Goal: Information Seeking & Learning: Learn about a topic

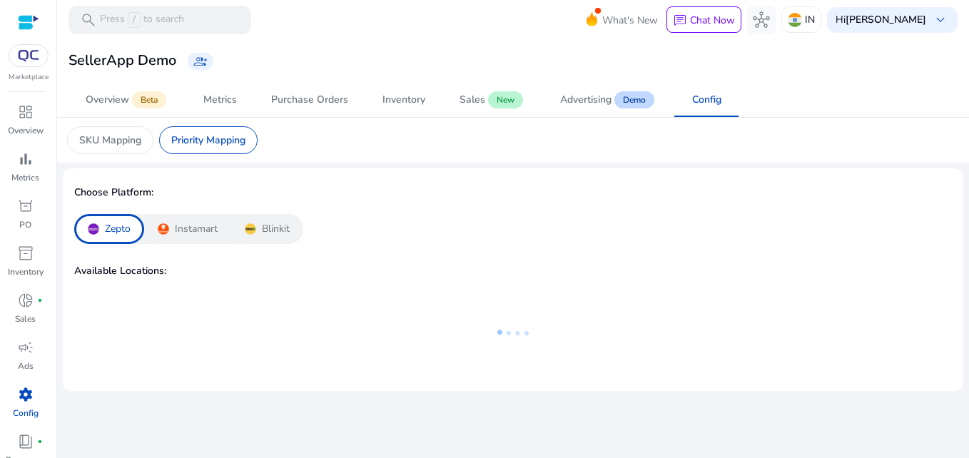
click at [183, 228] on p "Instamart" at bounding box center [196, 229] width 43 height 14
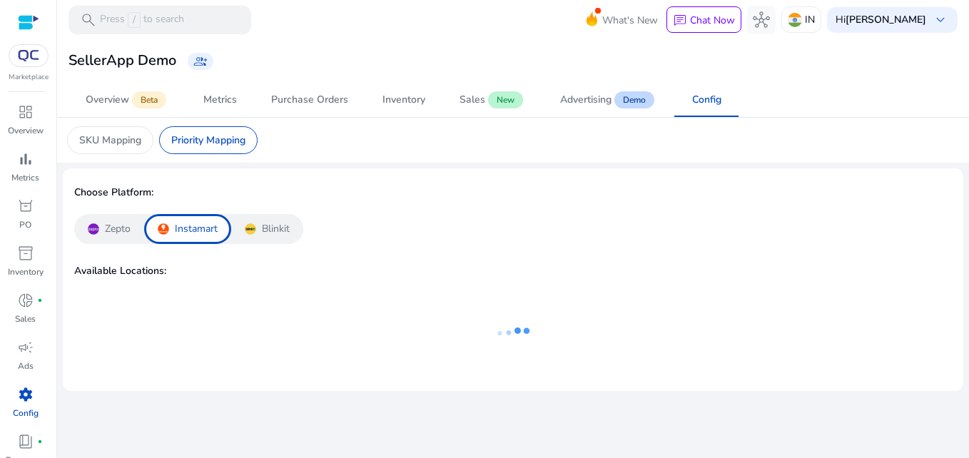
click at [260, 237] on div "Blinkit" at bounding box center [267, 229] width 72 height 30
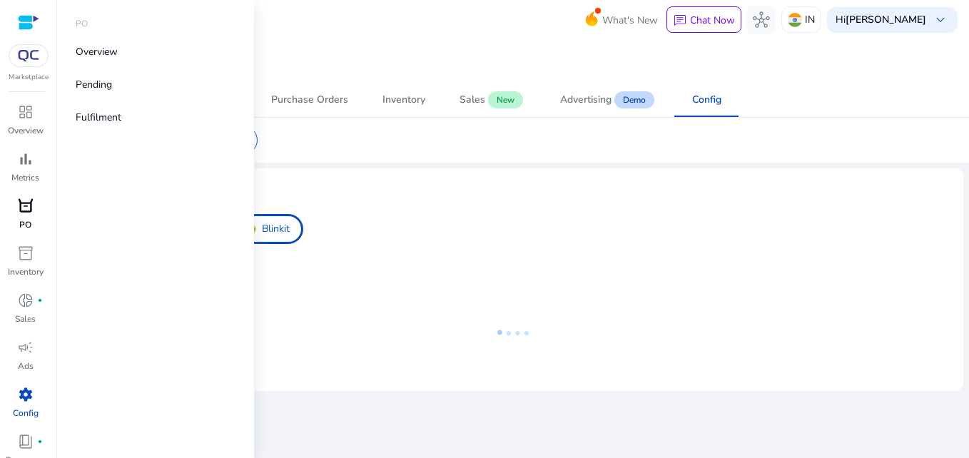
click at [34, 231] on link "orders [PERSON_NAME]" at bounding box center [25, 218] width 51 height 47
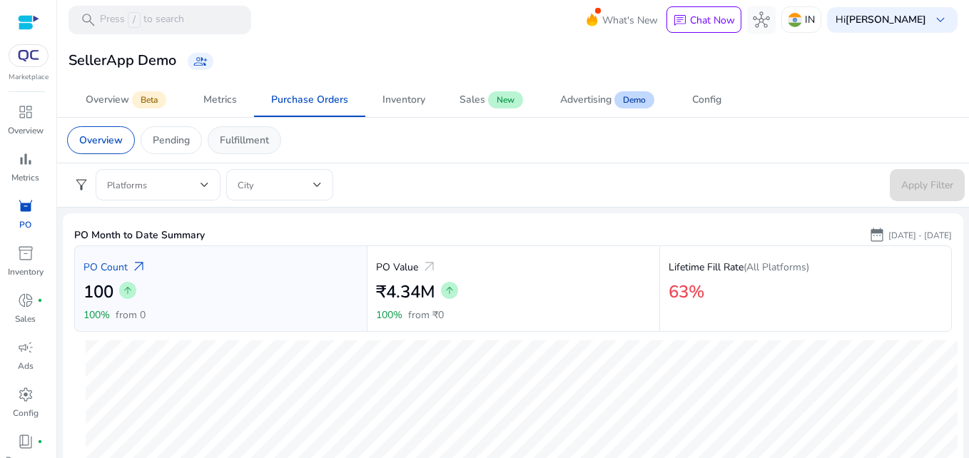
click at [265, 144] on p "Fulfillment" at bounding box center [244, 140] width 49 height 15
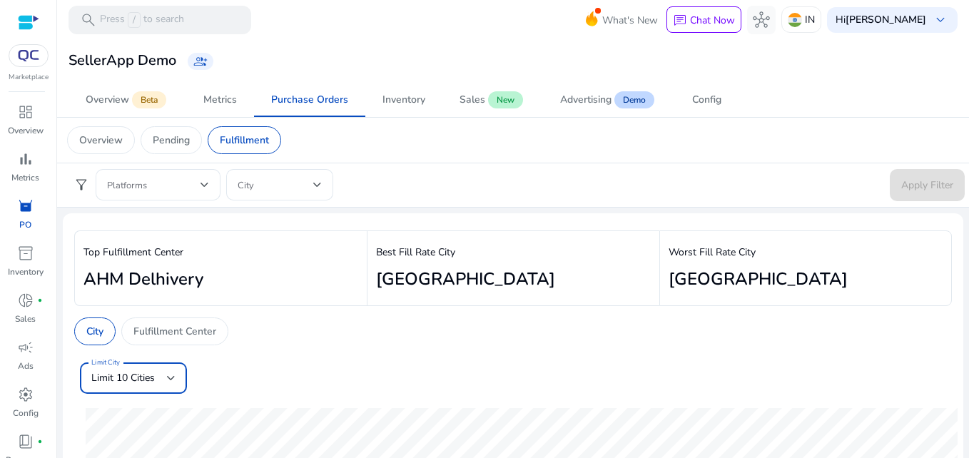
click at [164, 382] on div "Limit 10 Cities" at bounding box center [129, 378] width 76 height 16
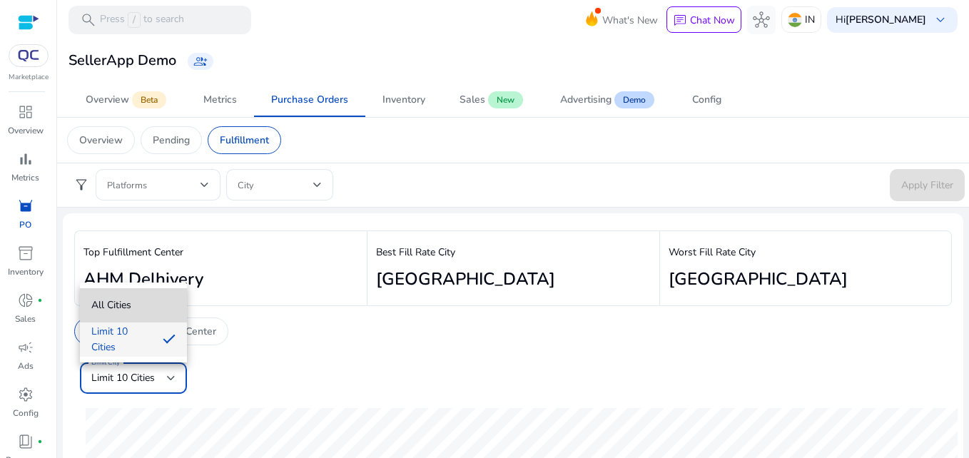
click at [148, 311] on span "All Cities" at bounding box center [133, 306] width 84 height 16
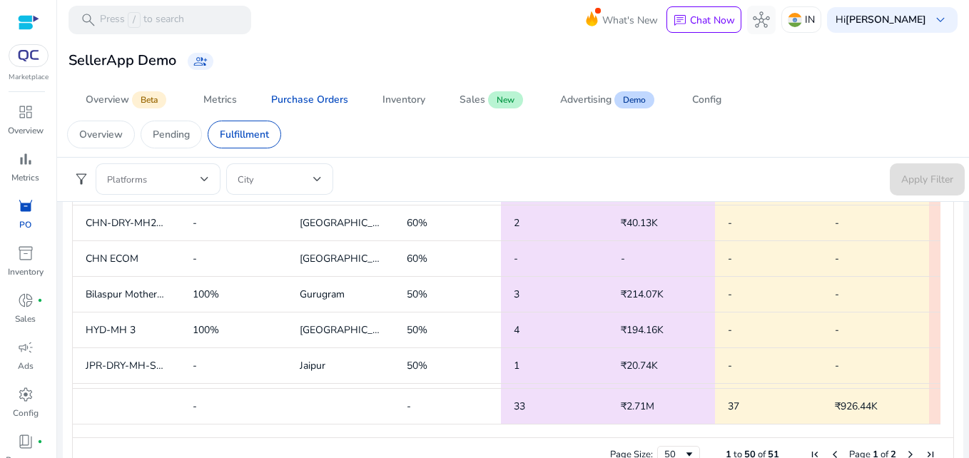
scroll to position [704, 0]
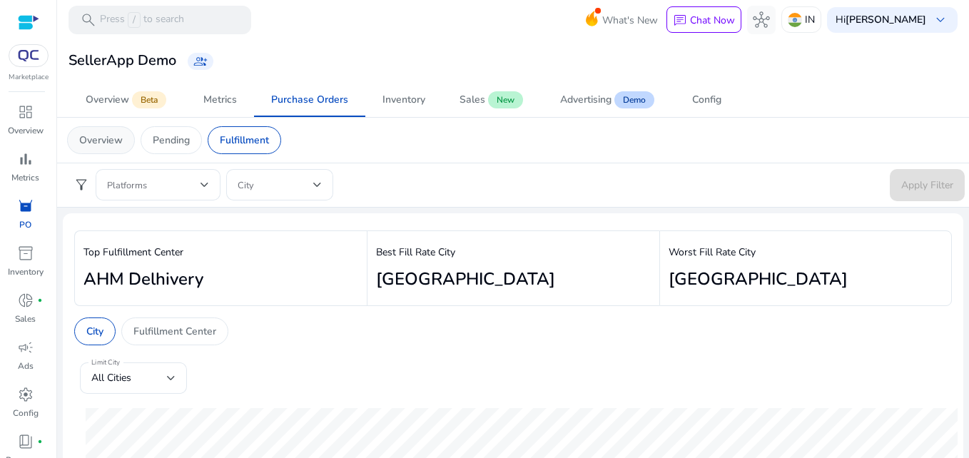
click at [99, 140] on p "Overview" at bounding box center [101, 140] width 44 height 15
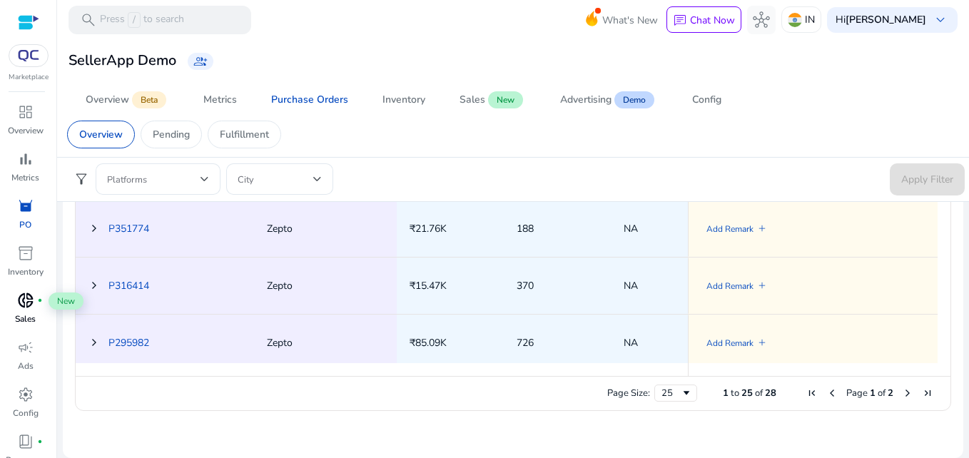
click at [37, 310] on div "donut_small fiber_manual_record" at bounding box center [26, 300] width 40 height 23
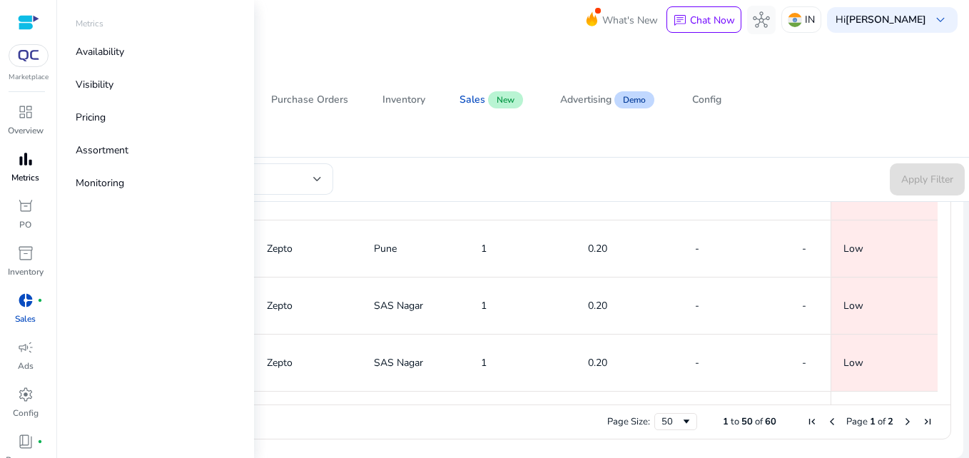
click at [25, 169] on div "bar_chart" at bounding box center [26, 159] width 40 height 23
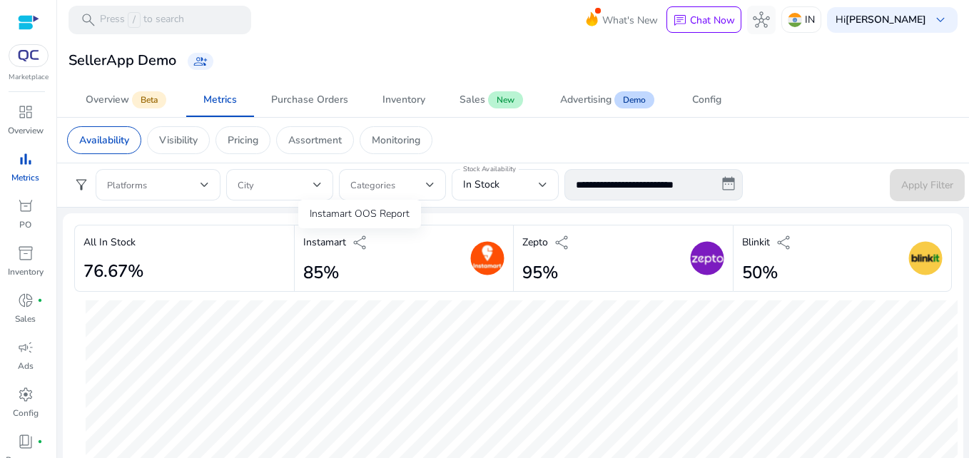
click at [355, 242] on span "share" at bounding box center [360, 242] width 17 height 17
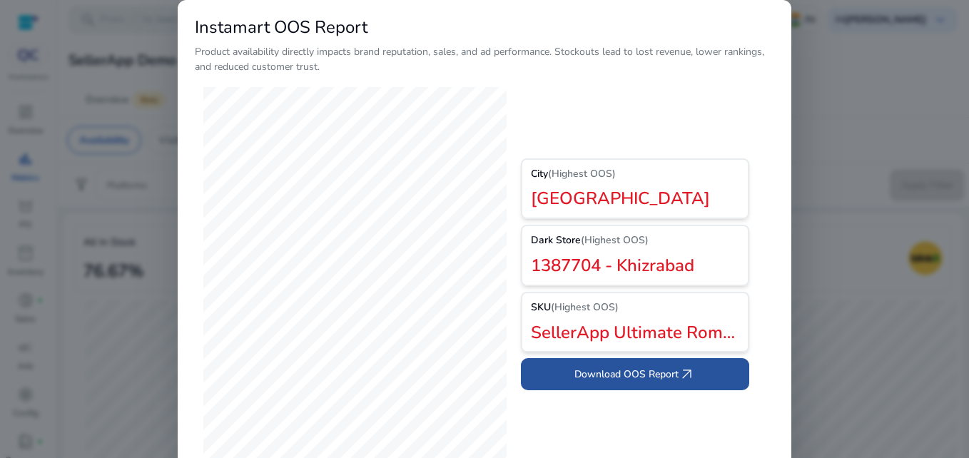
click at [639, 377] on span "Download OOS Report arrow_outward" at bounding box center [634, 374] width 121 height 17
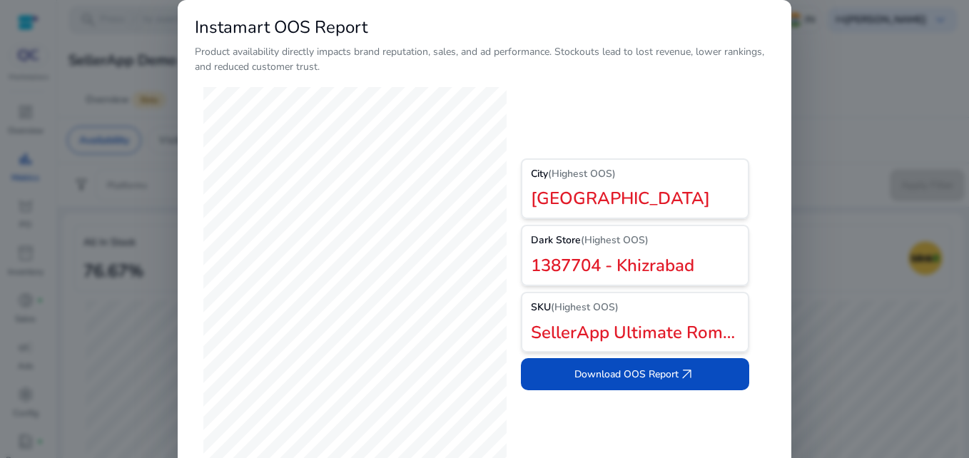
click at [838, 151] on div at bounding box center [484, 229] width 969 height 458
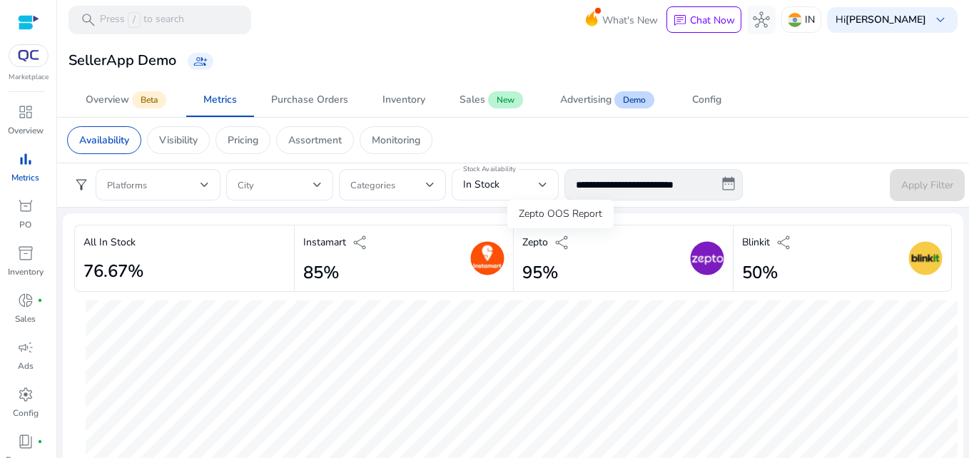
click at [564, 237] on span "share" at bounding box center [562, 242] width 17 height 17
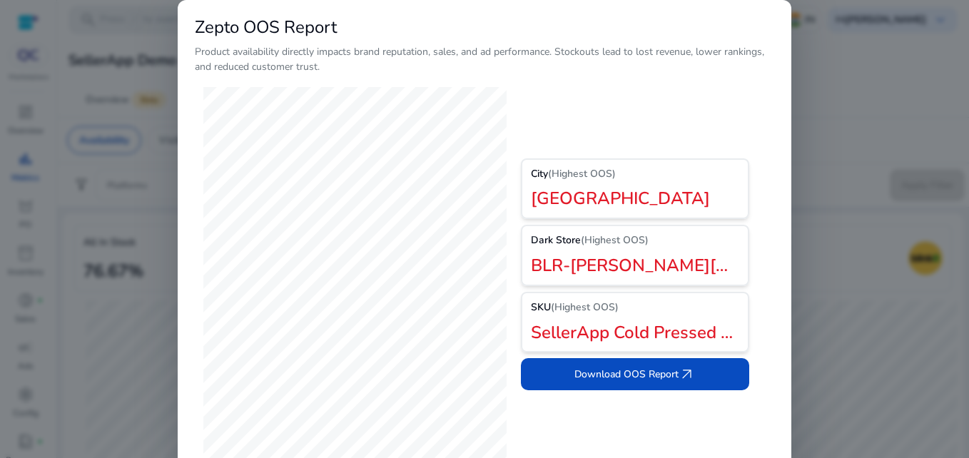
click at [882, 62] on div at bounding box center [484, 229] width 969 height 458
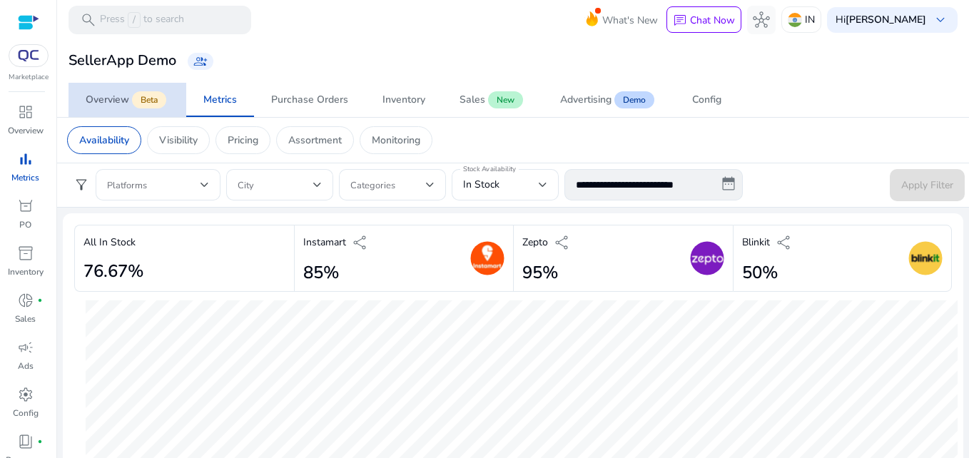
click at [123, 96] on div "Overview" at bounding box center [108, 100] width 44 height 10
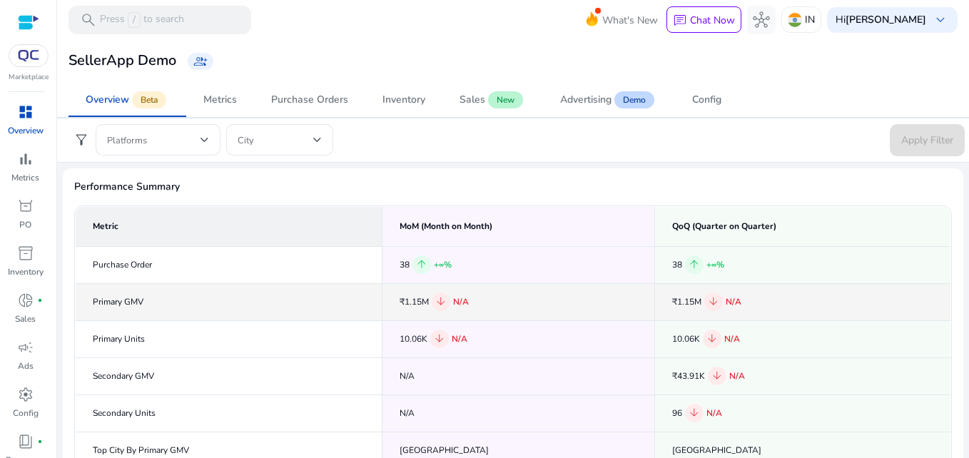
click at [133, 301] on td "Primary GMV" at bounding box center [229, 301] width 307 height 37
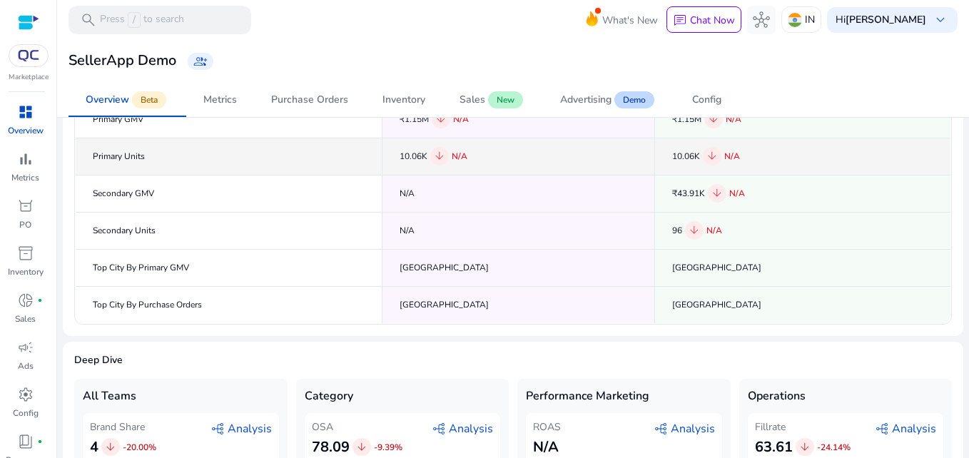
scroll to position [275, 0]
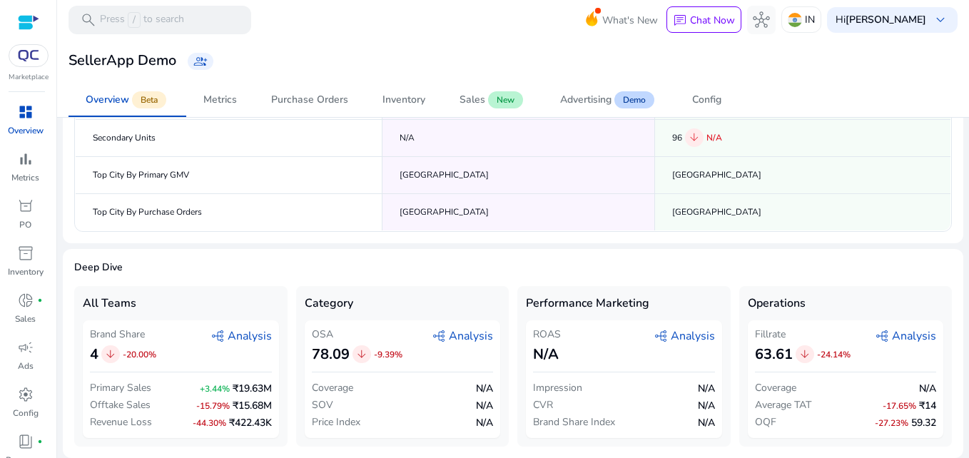
click at [238, 337] on span "graph_2 Analysis" at bounding box center [240, 335] width 61 height 17
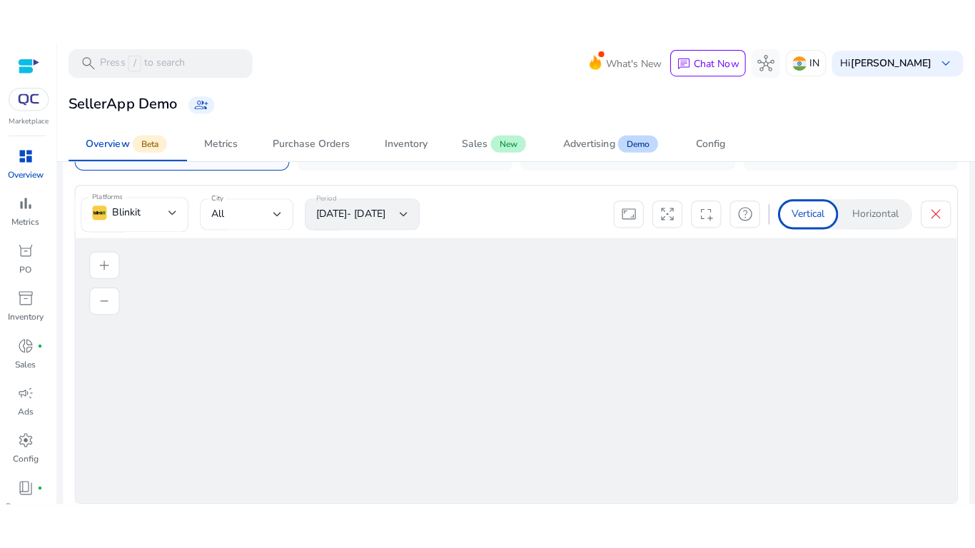
scroll to position [606, 0]
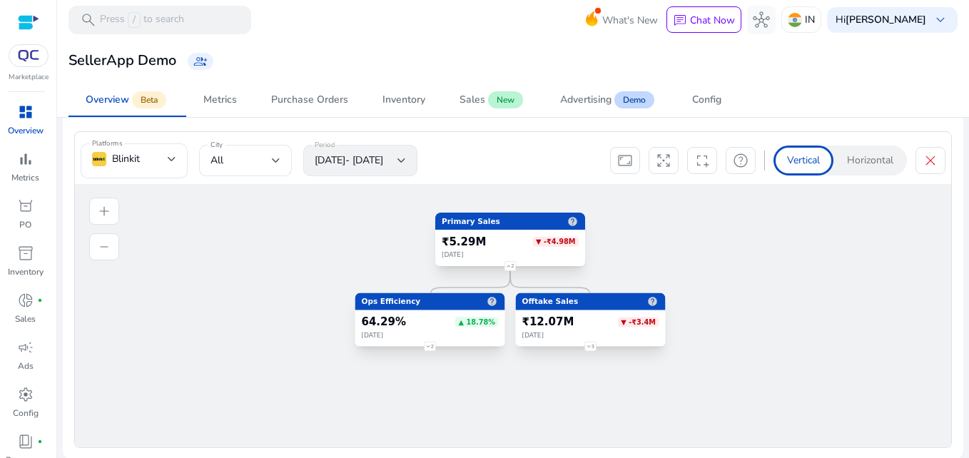
click at [860, 163] on p "Horizontal" at bounding box center [870, 160] width 46 height 14
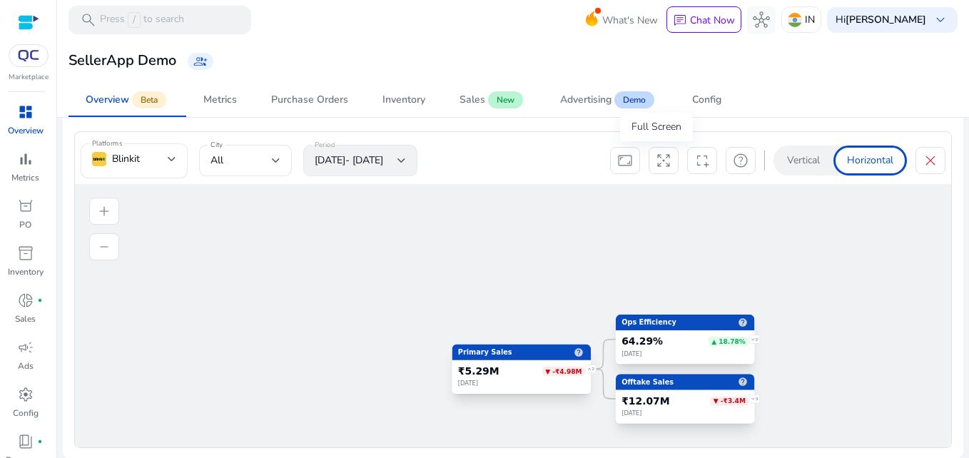
click at [659, 161] on span "arrows_output" at bounding box center [663, 160] width 17 height 17
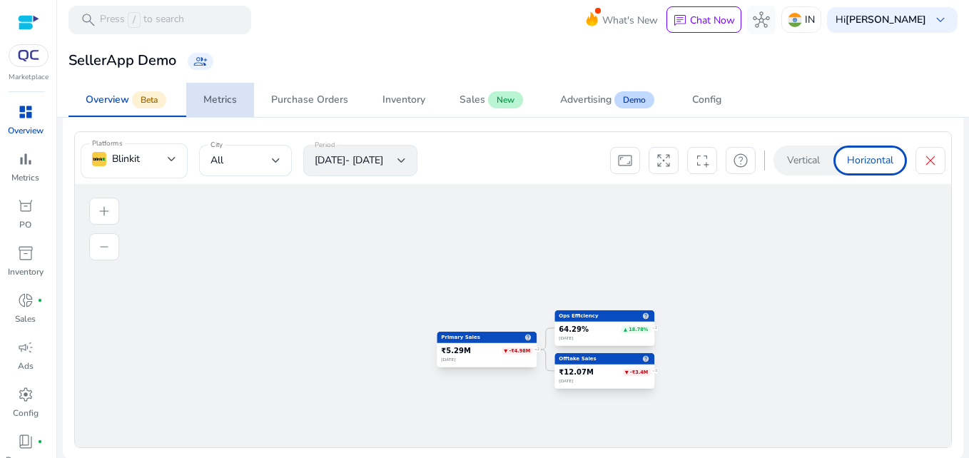
click at [213, 103] on div "Metrics" at bounding box center [220, 100] width 34 height 10
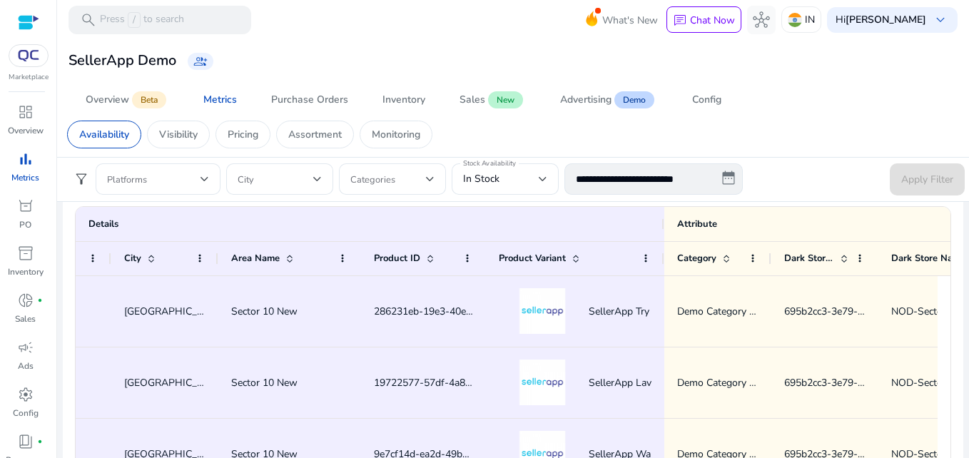
scroll to position [0, 72]
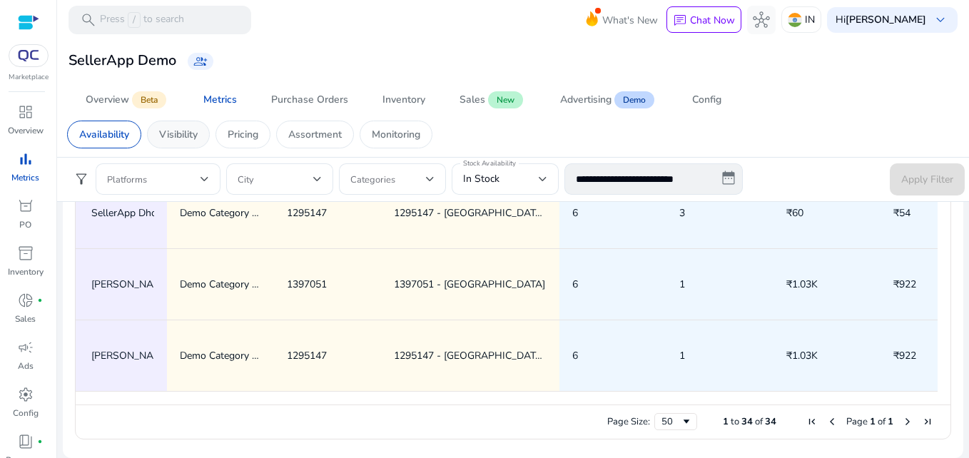
click at [183, 131] on p "Visibility" at bounding box center [178, 134] width 39 height 15
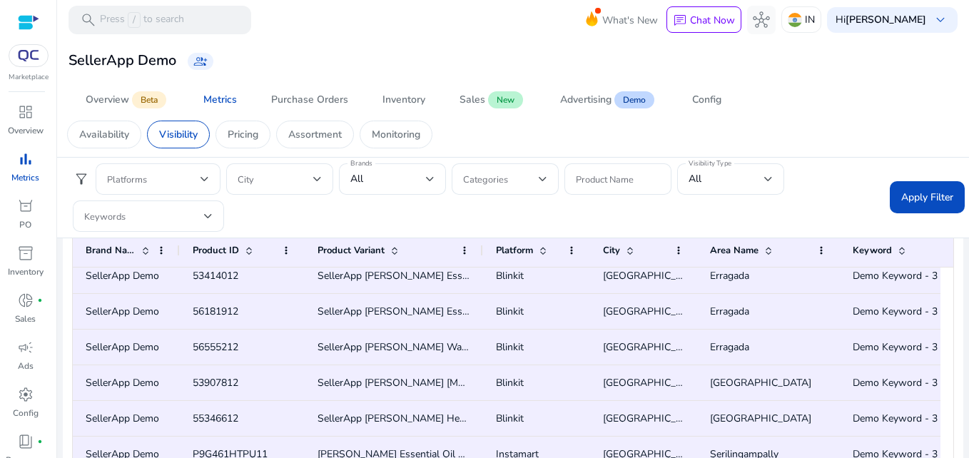
scroll to position [195, 0]
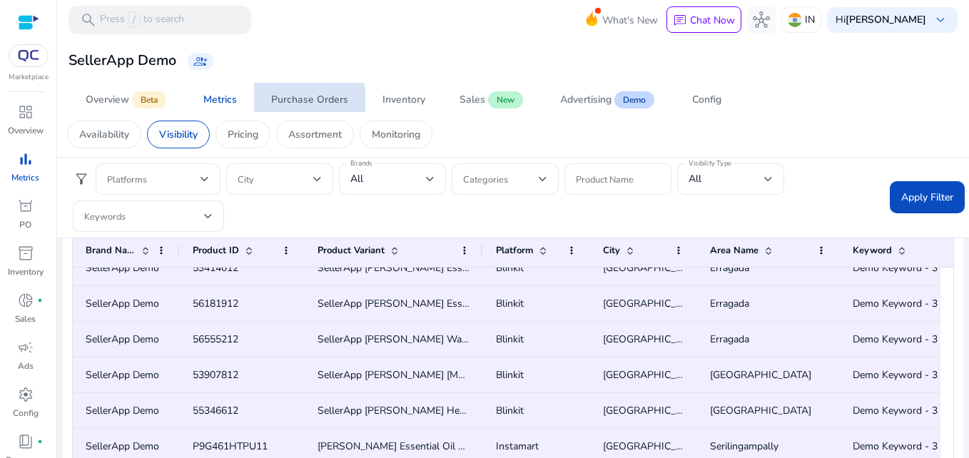
click at [309, 102] on div "Purchase Orders" at bounding box center [309, 100] width 77 height 10
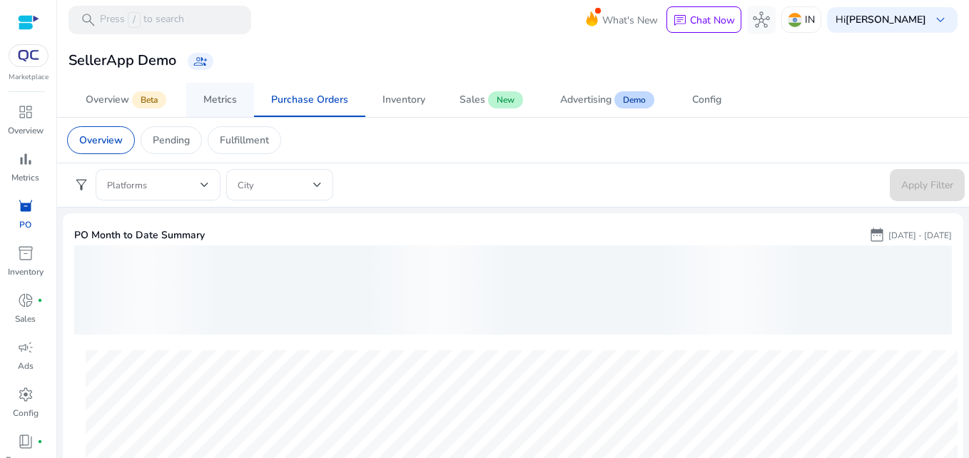
click at [213, 107] on span "Metrics" at bounding box center [220, 100] width 34 height 34
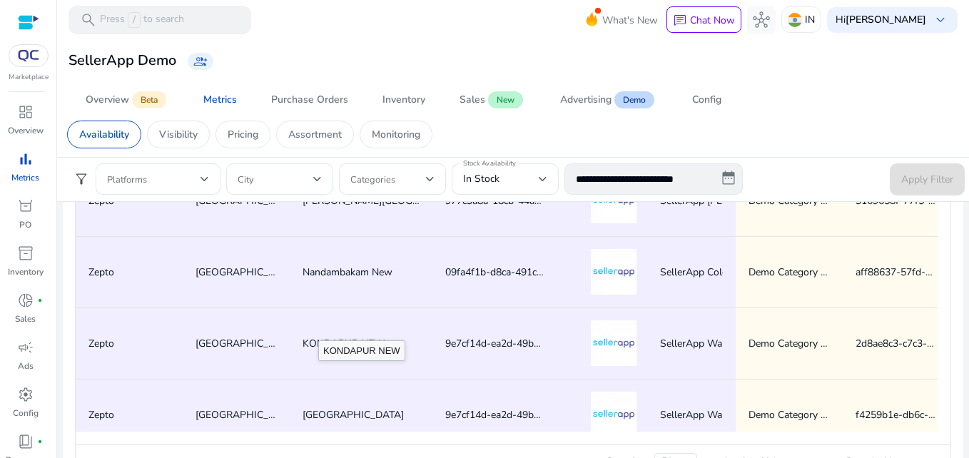
scroll to position [860, 0]
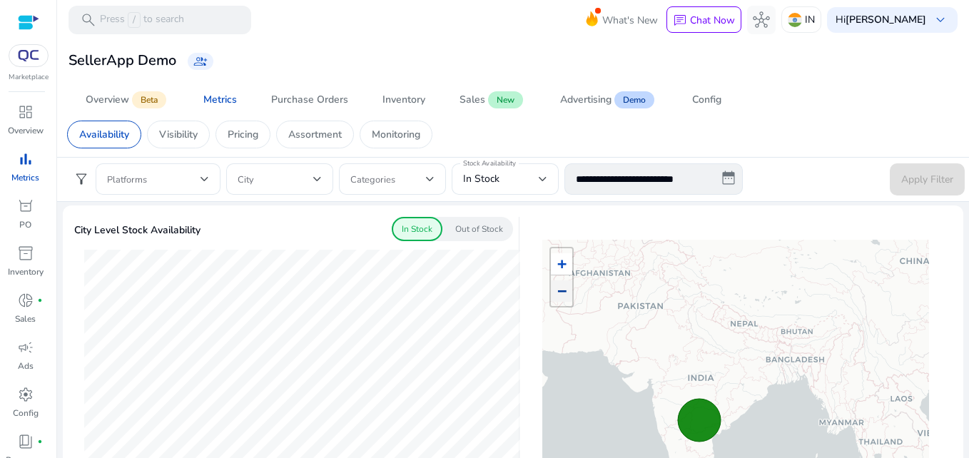
click at [558, 297] on span "−" at bounding box center [561, 291] width 9 height 18
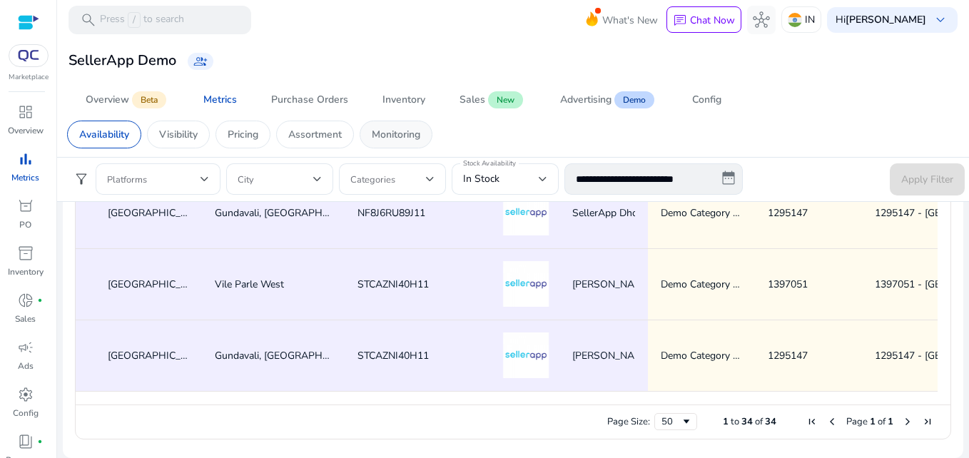
click at [396, 141] on p "Monitoring" at bounding box center [396, 134] width 49 height 15
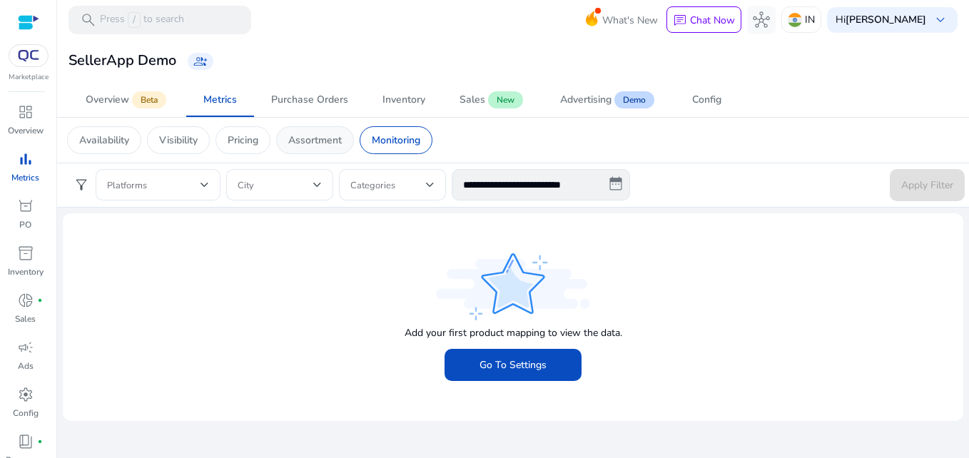
click at [325, 143] on p "Assortment" at bounding box center [315, 140] width 54 height 15
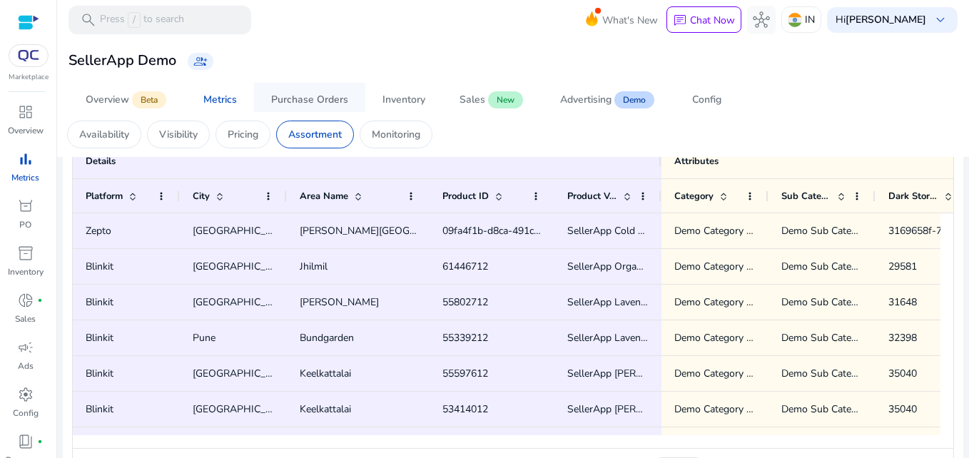
scroll to position [887, 0]
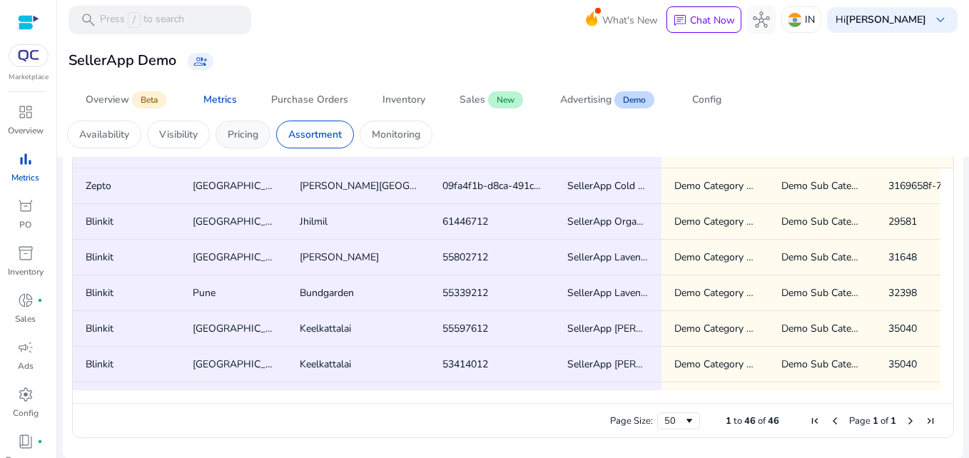
click at [236, 134] on p "Pricing" at bounding box center [243, 134] width 31 height 15
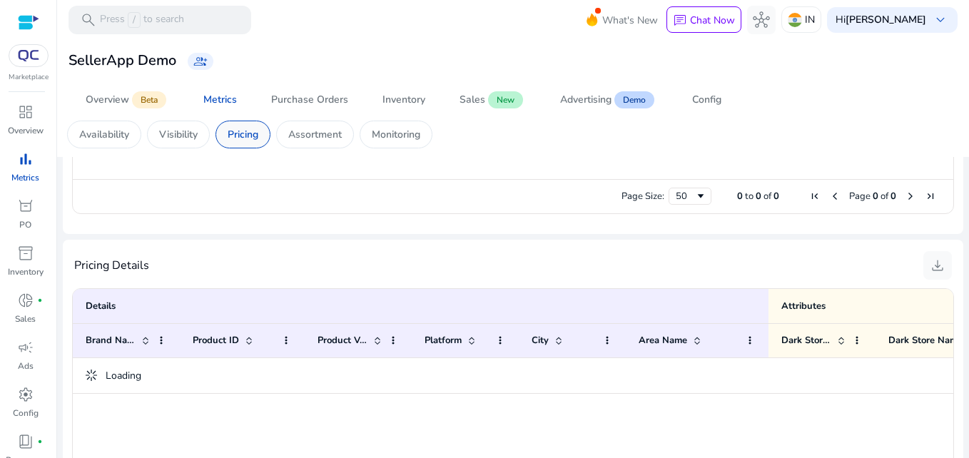
scroll to position [1077, 0]
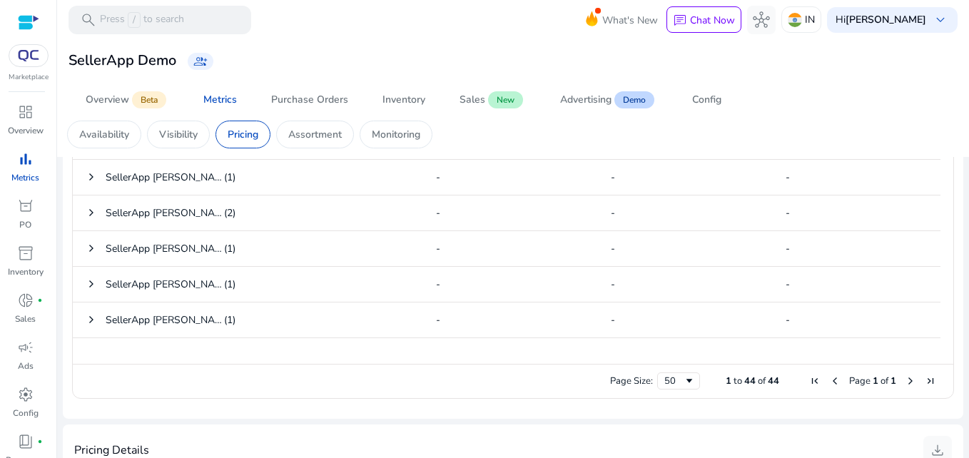
scroll to position [628, 0]
